Goal: Task Accomplishment & Management: Manage account settings

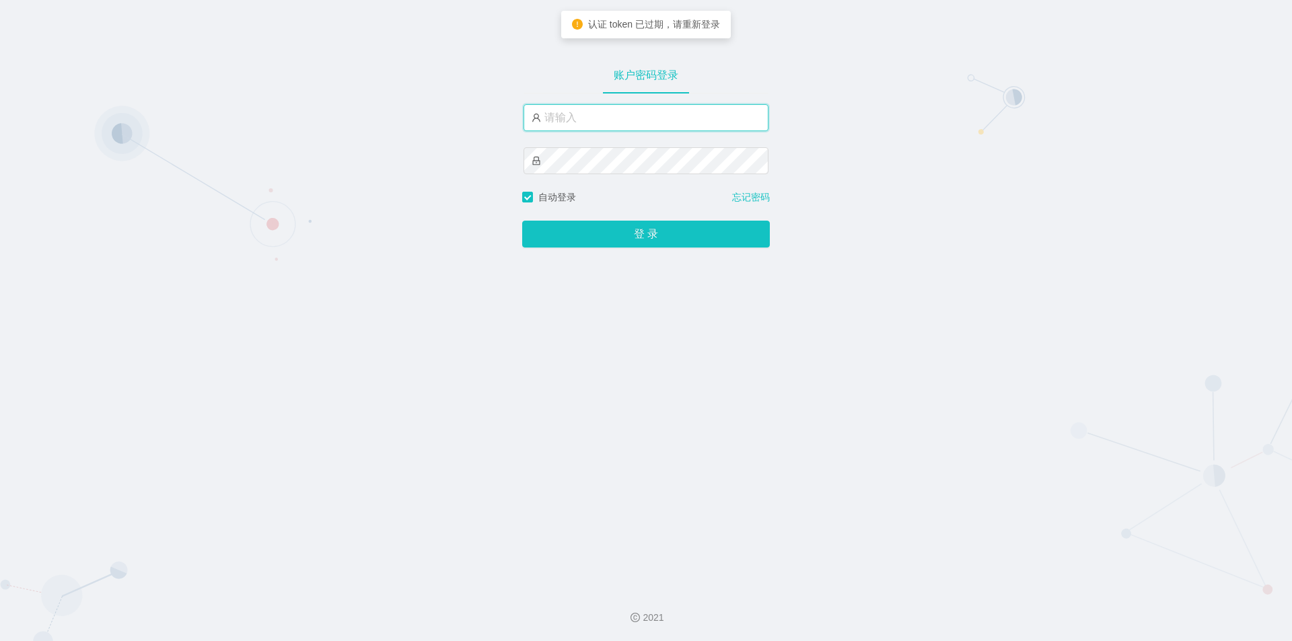
drag, startPoint x: 651, startPoint y: 121, endPoint x: 641, endPoint y: 132, distance: 14.8
click at [651, 121] on input "text" at bounding box center [645, 117] width 245 height 27
type input "jishu"
click at [522, 221] on button "登 录" at bounding box center [646, 234] width 248 height 27
click at [679, 120] on input "text" at bounding box center [645, 117] width 245 height 27
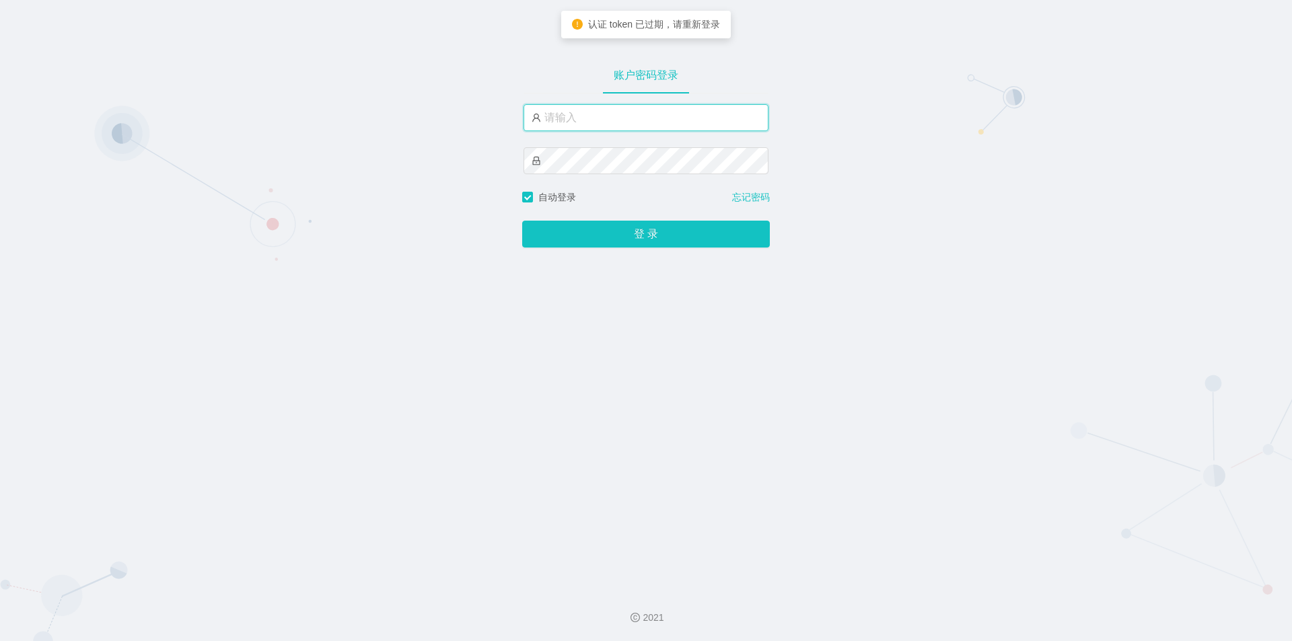
type input "jishu"
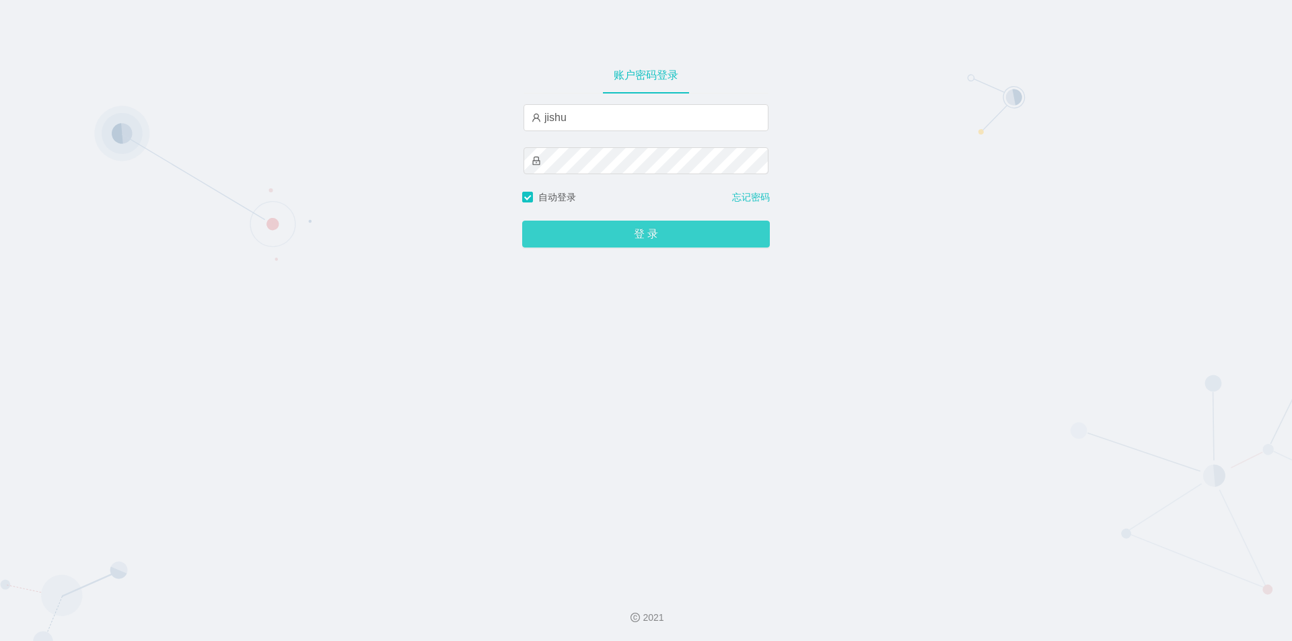
click at [625, 240] on button "登 录" at bounding box center [646, 234] width 248 height 27
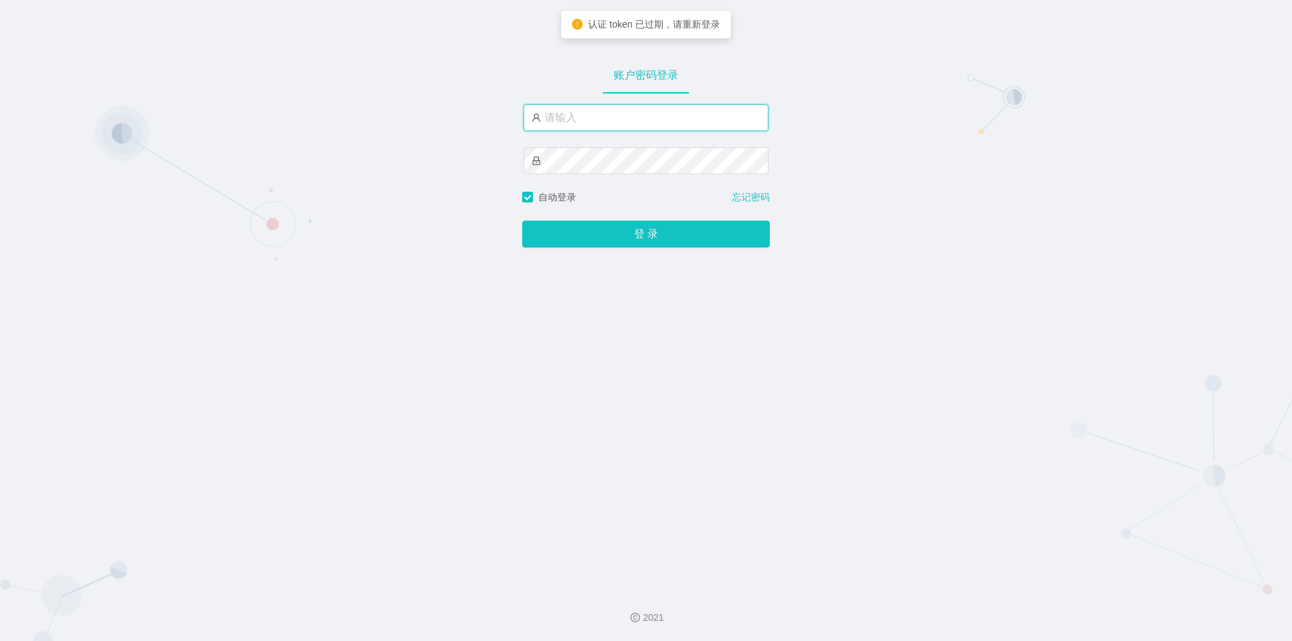
click at [625, 115] on input "text" at bounding box center [645, 117] width 245 height 27
type input "jishu"
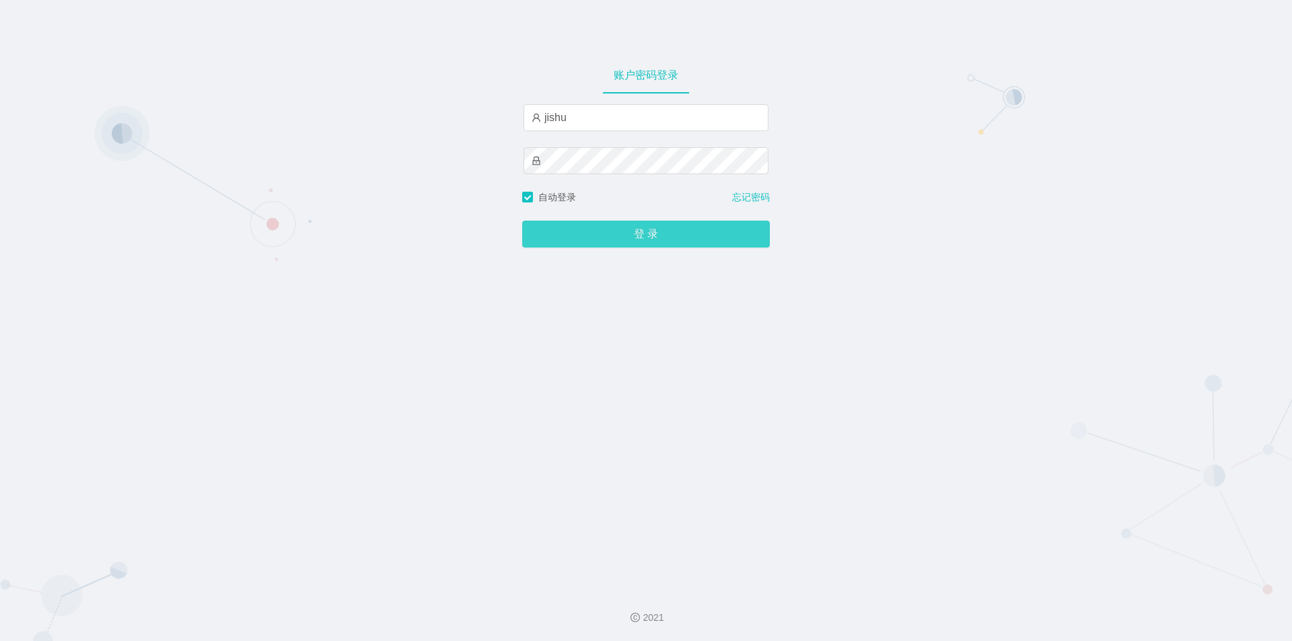
click at [599, 237] on button "登 录" at bounding box center [646, 234] width 248 height 27
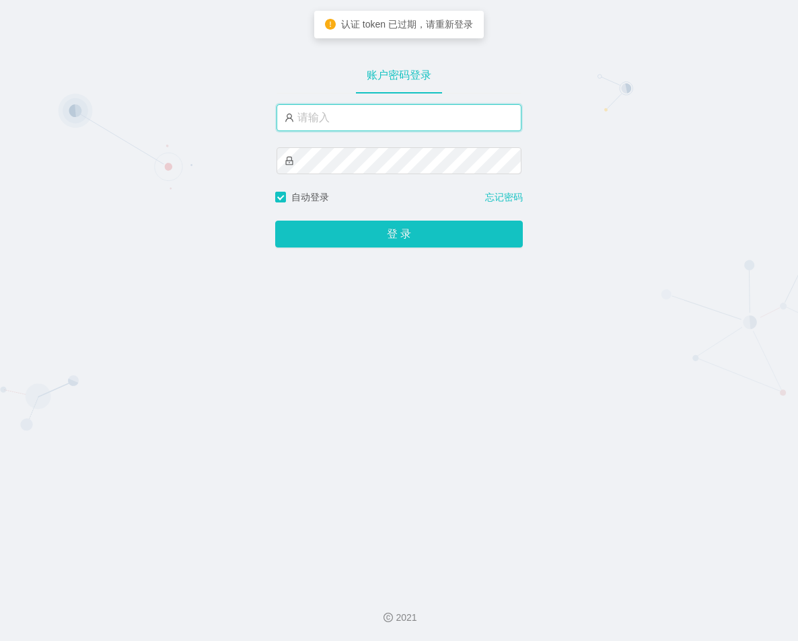
click at [383, 119] on input "text" at bounding box center [398, 117] width 245 height 27
type input "jishu"
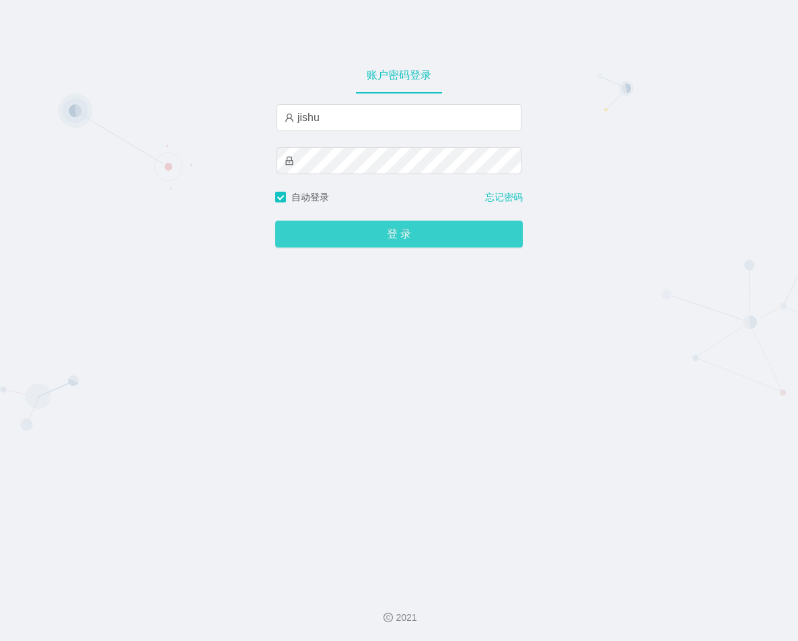
click at [369, 233] on button "登 录" at bounding box center [399, 234] width 248 height 27
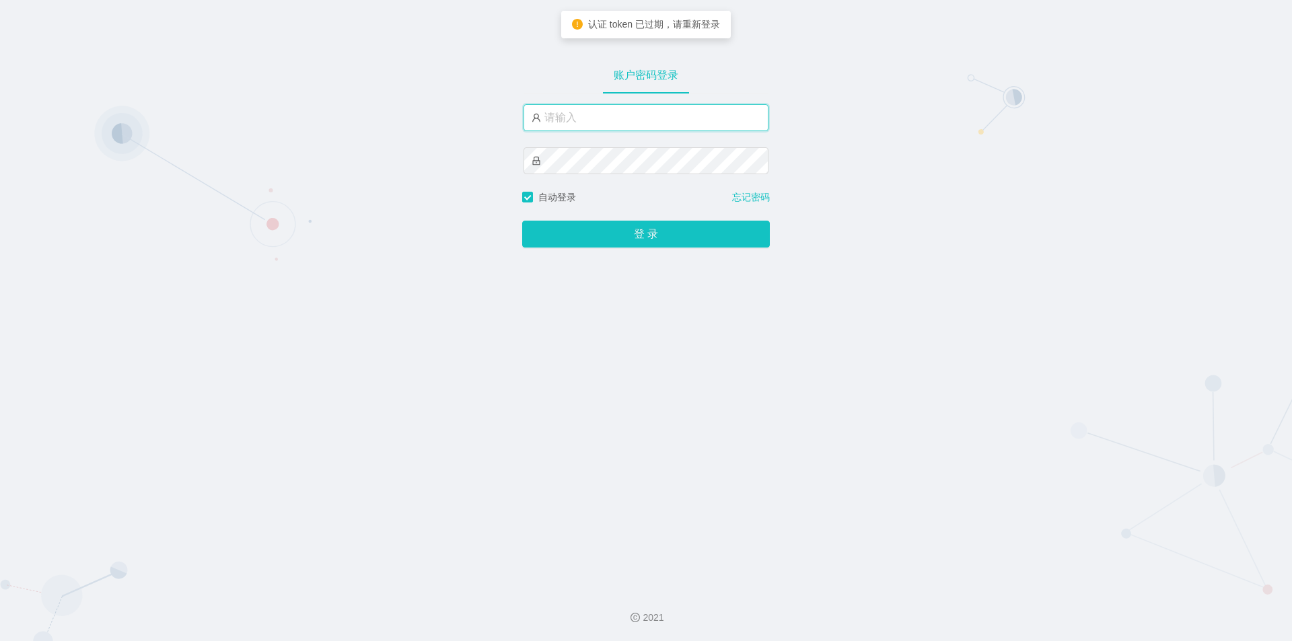
click at [587, 114] on input "text" at bounding box center [645, 117] width 245 height 27
type input "jishu"
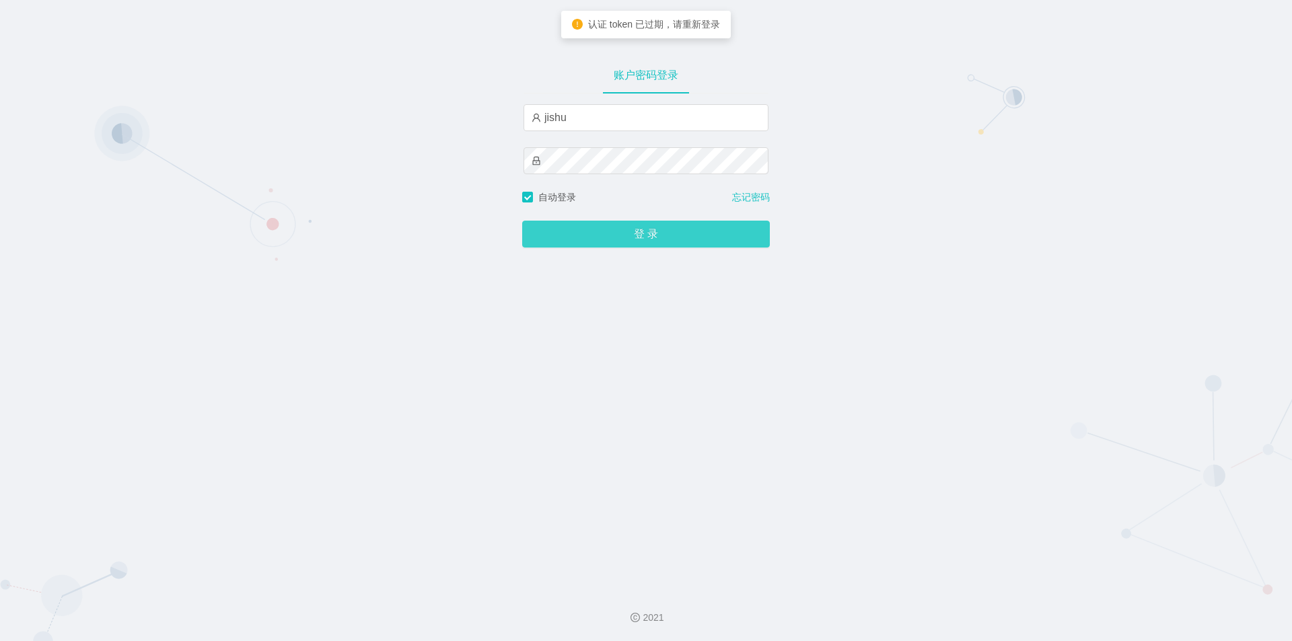
click at [590, 233] on button "登 录" at bounding box center [646, 234] width 248 height 27
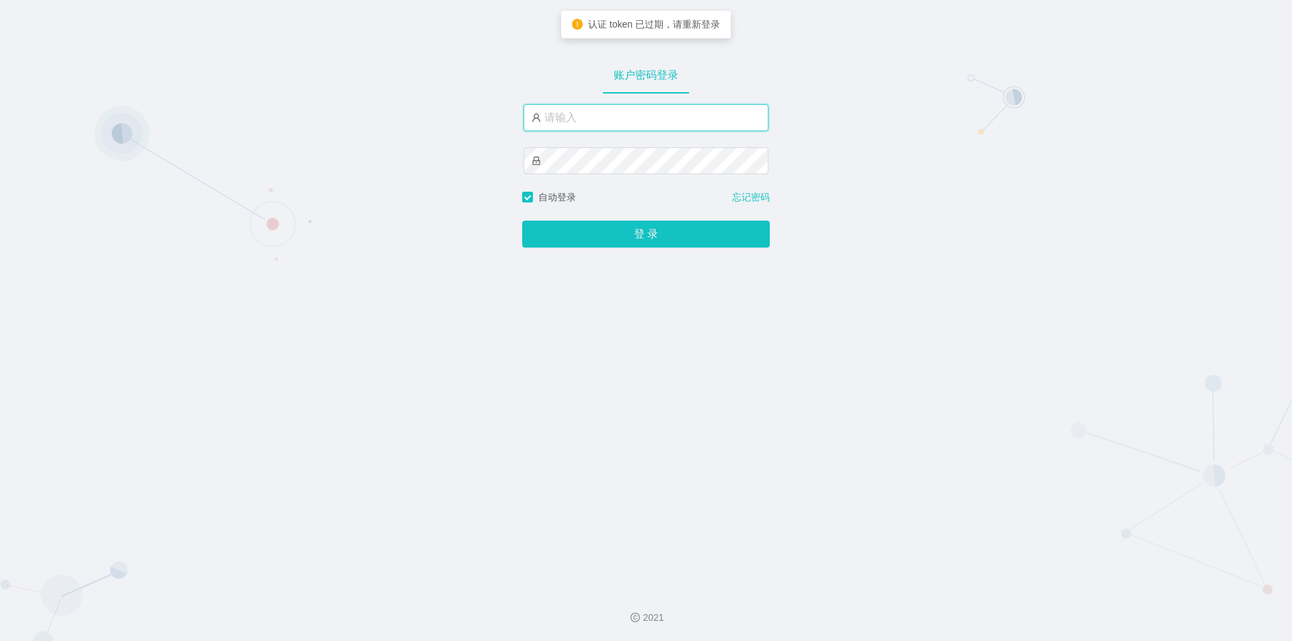
drag, startPoint x: 0, startPoint y: 0, endPoint x: 622, endPoint y: 114, distance: 632.7
click at [622, 114] on input "text" at bounding box center [645, 117] width 245 height 27
type input "jishu"
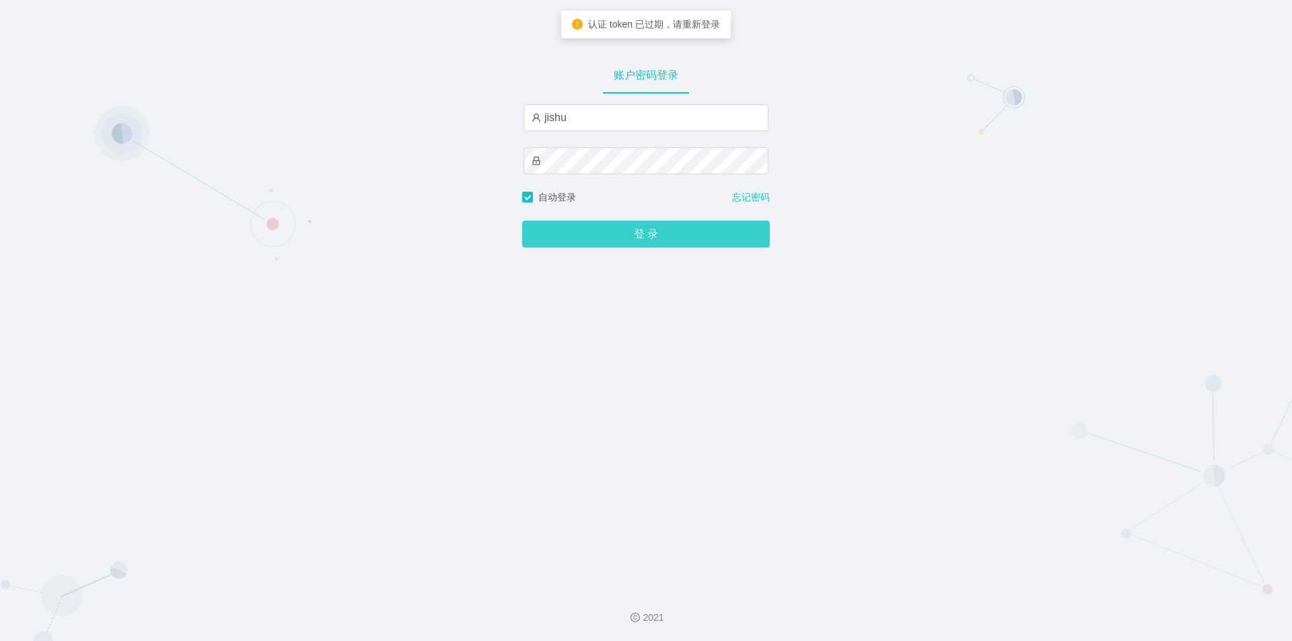
click at [597, 239] on button "登 录" at bounding box center [646, 234] width 248 height 27
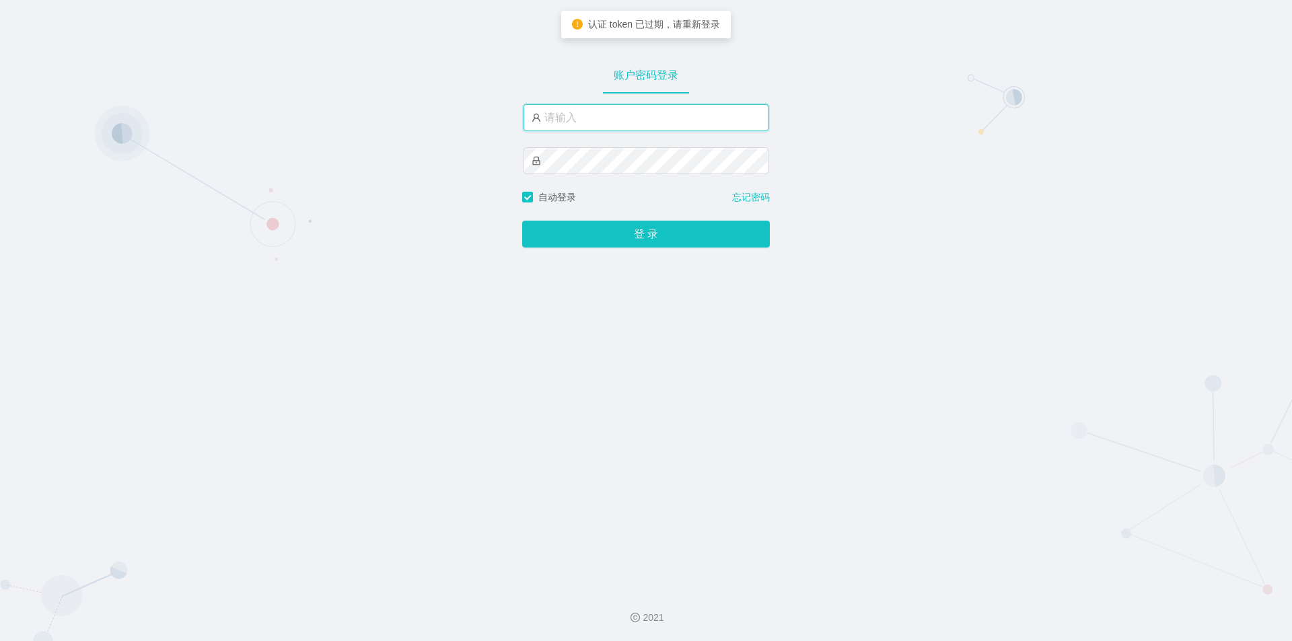
drag, startPoint x: 634, startPoint y: 116, endPoint x: 630, endPoint y: 128, distance: 13.2
click at [634, 116] on input "text" at bounding box center [645, 117] width 245 height 27
type input "jishu"
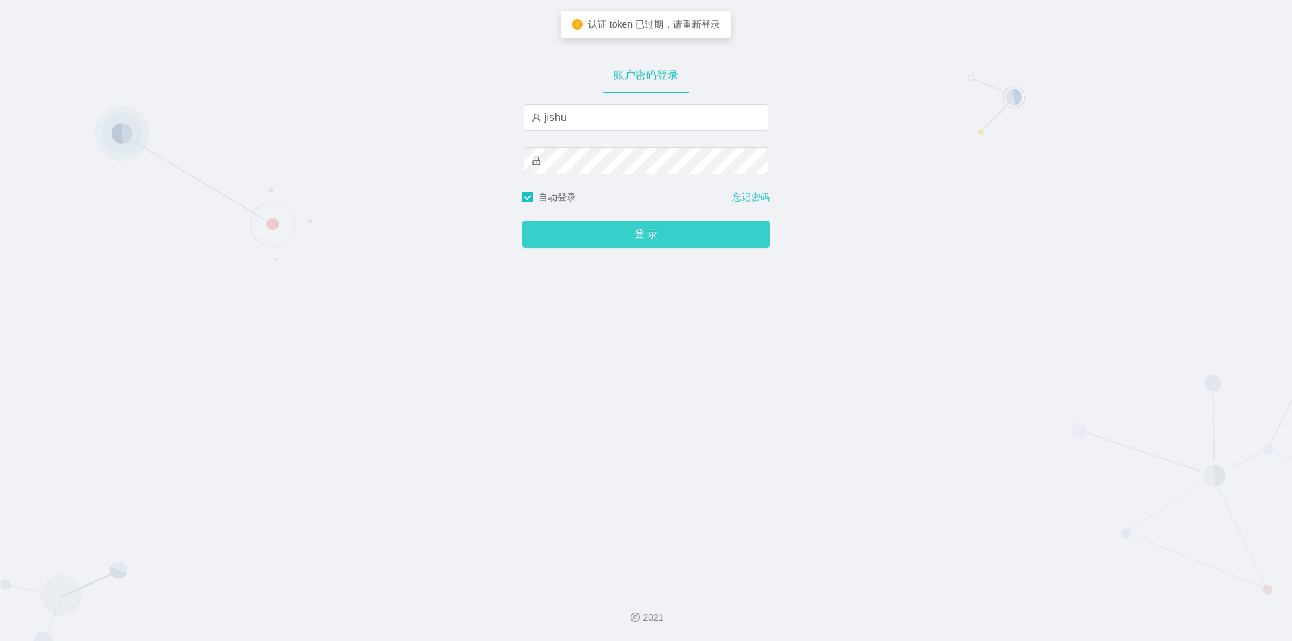
click at [591, 228] on button "登 录" at bounding box center [646, 234] width 248 height 27
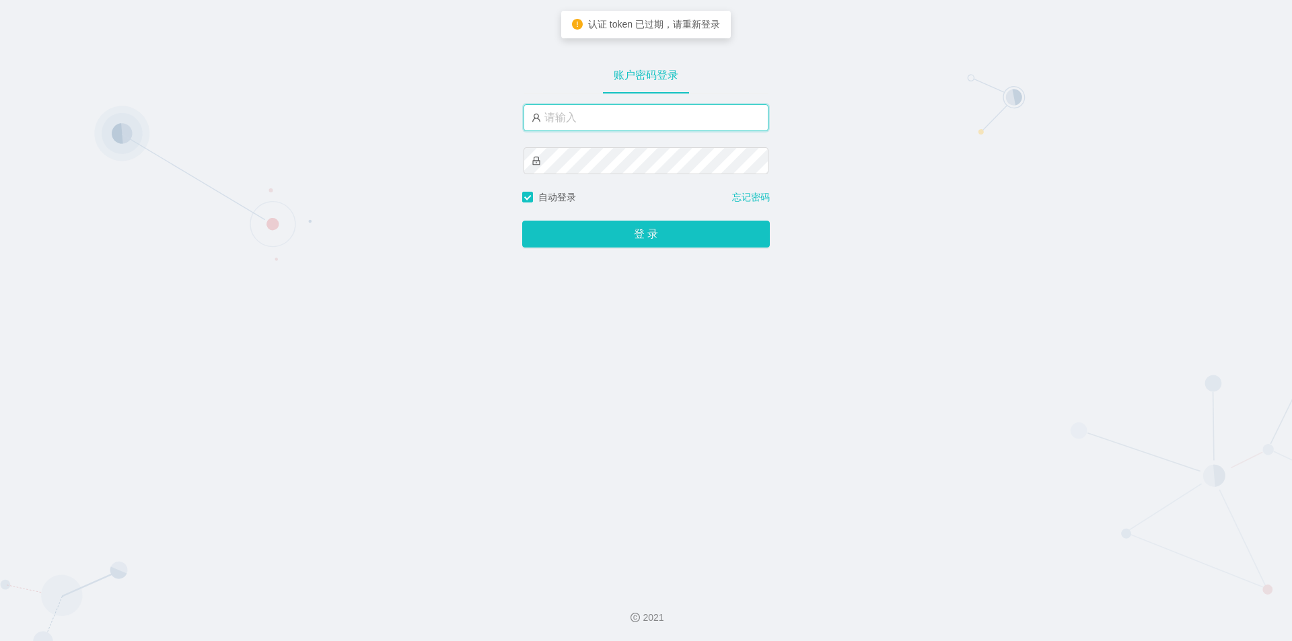
click at [594, 120] on input "text" at bounding box center [645, 117] width 245 height 27
type input "jishu"
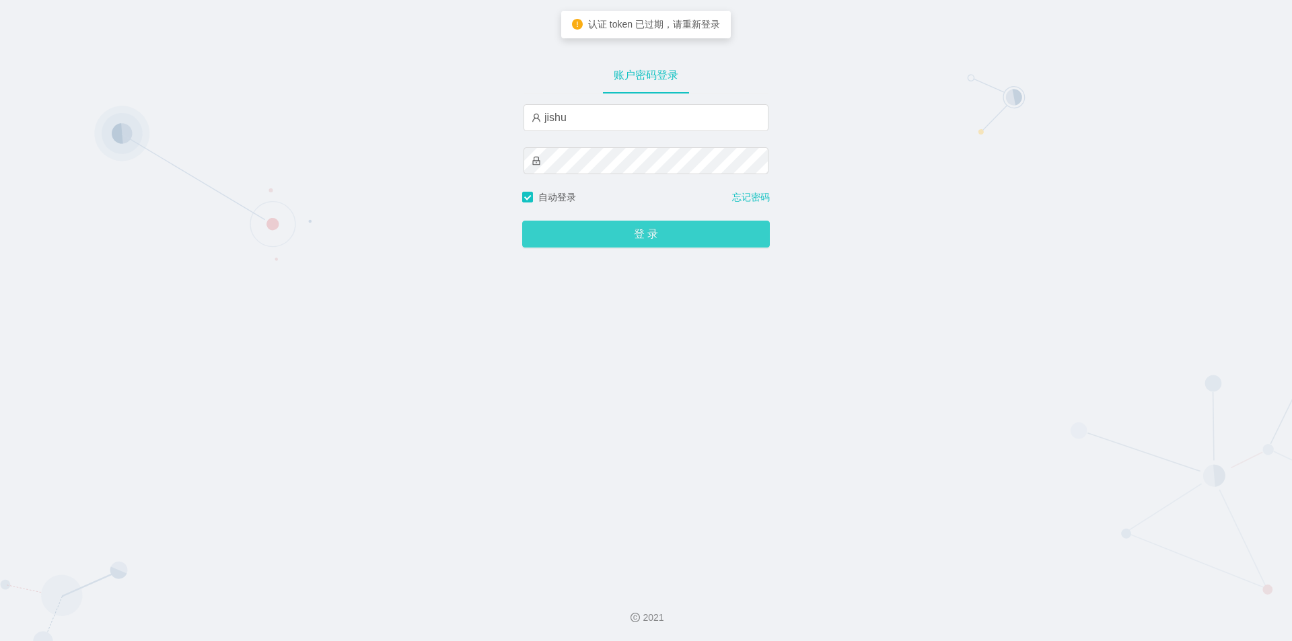
click at [577, 233] on button "登 录" at bounding box center [646, 234] width 248 height 27
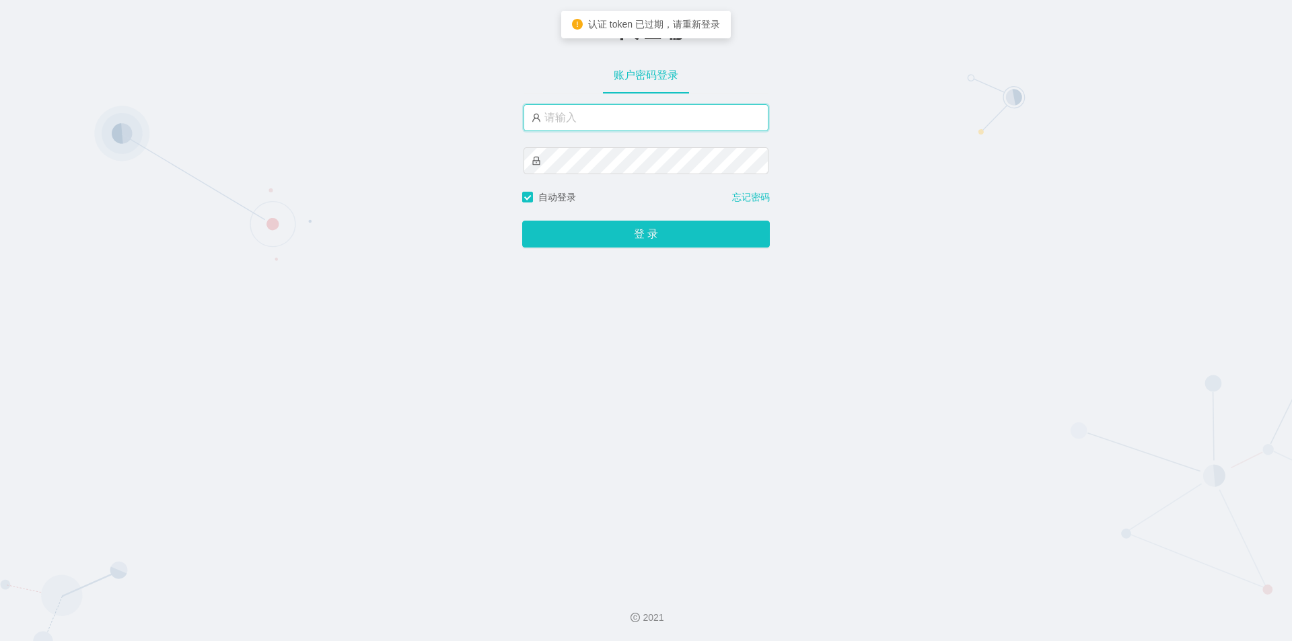
click at [592, 116] on input "text" at bounding box center [645, 117] width 245 height 27
type input "jishu"
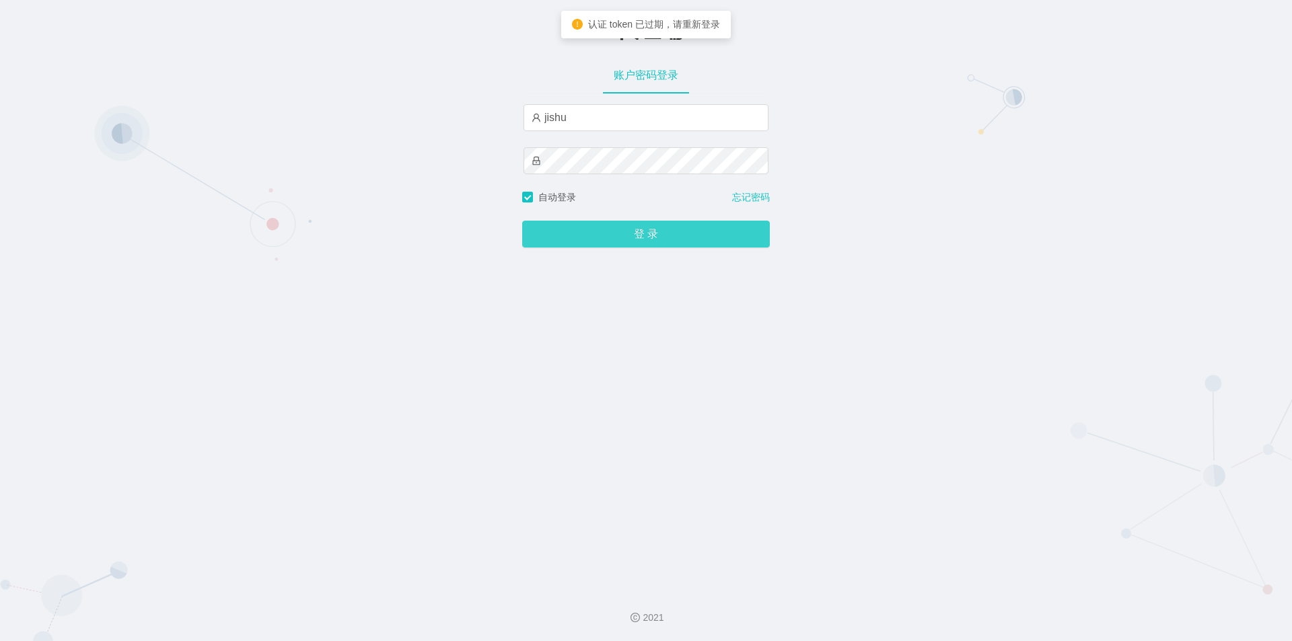
click at [581, 239] on button "登 录" at bounding box center [646, 234] width 248 height 27
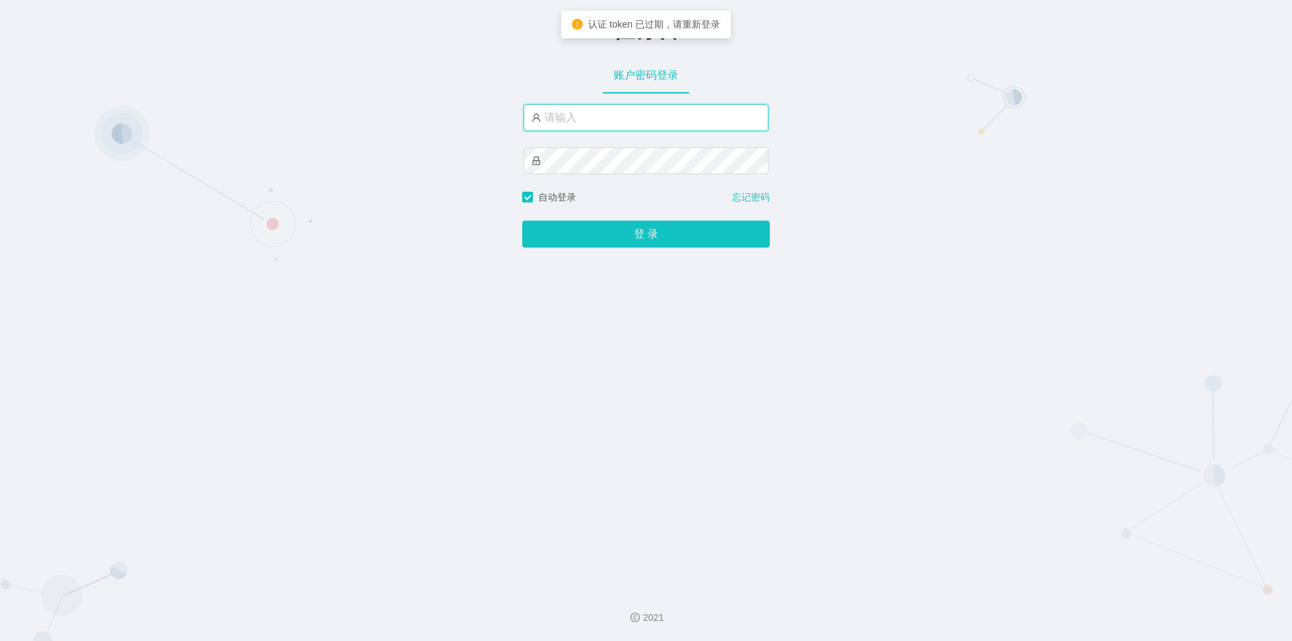
click at [581, 117] on input "text" at bounding box center [645, 117] width 245 height 27
type input "jishu"
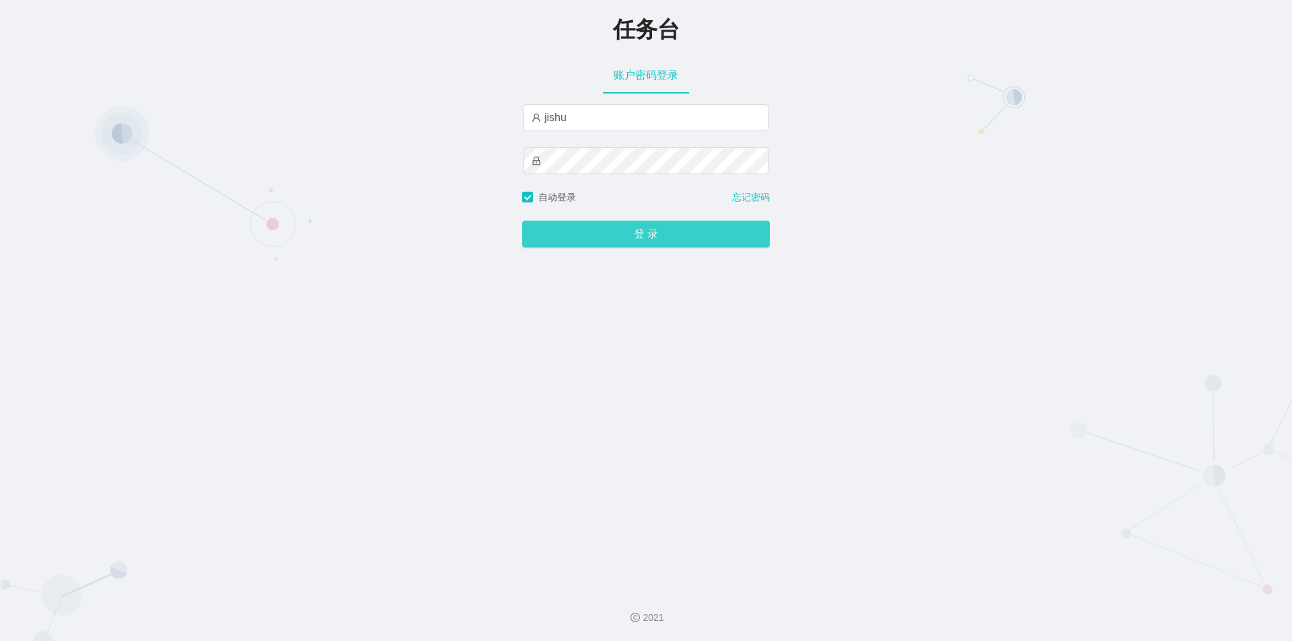
click at [577, 239] on button "登 录" at bounding box center [646, 234] width 248 height 27
